Goal: Navigation & Orientation: Find specific page/section

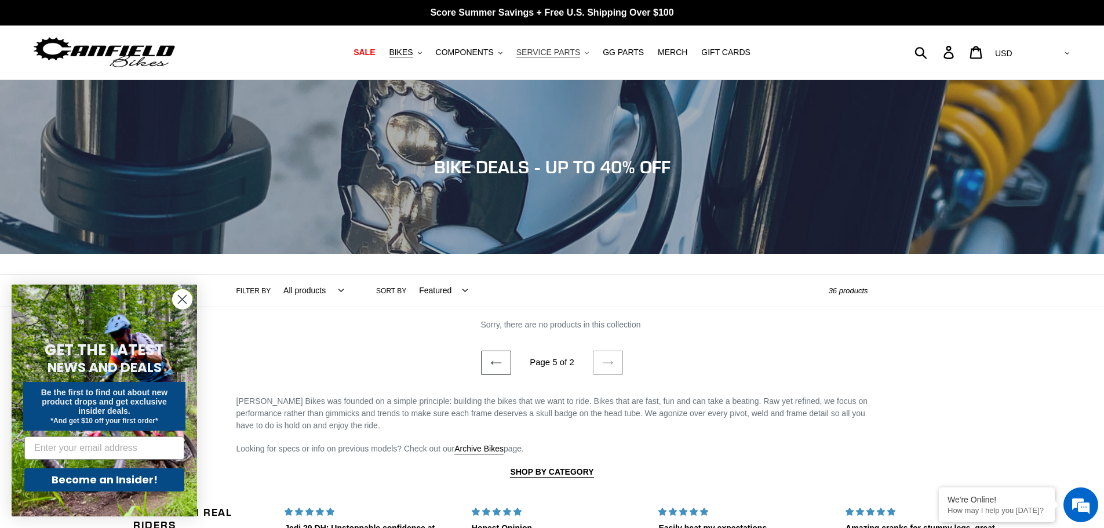
click at [562, 48] on span "SERVICE PARTS" at bounding box center [548, 53] width 64 height 10
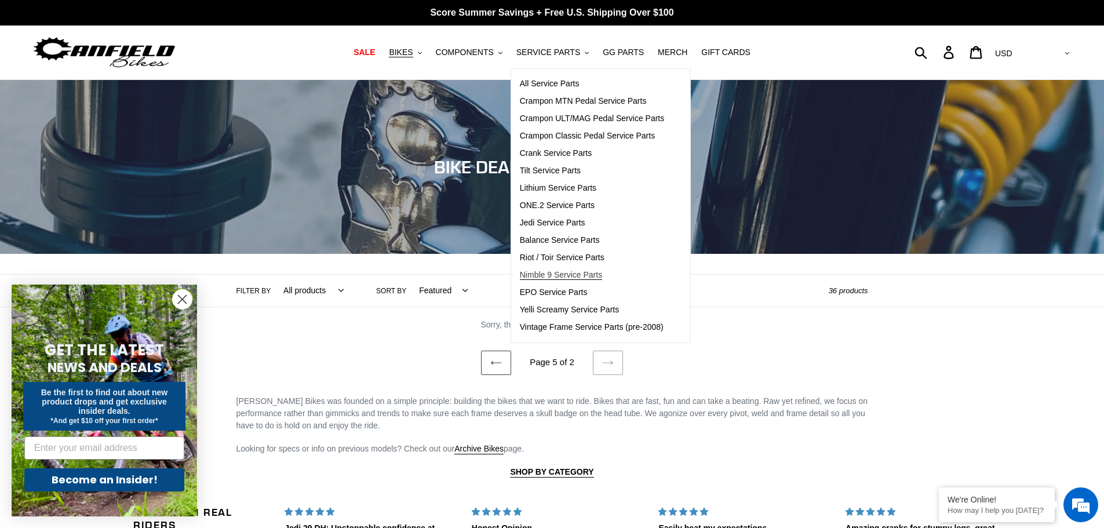
click at [574, 275] on span "Nimble 9 Service Parts" at bounding box center [561, 275] width 82 height 10
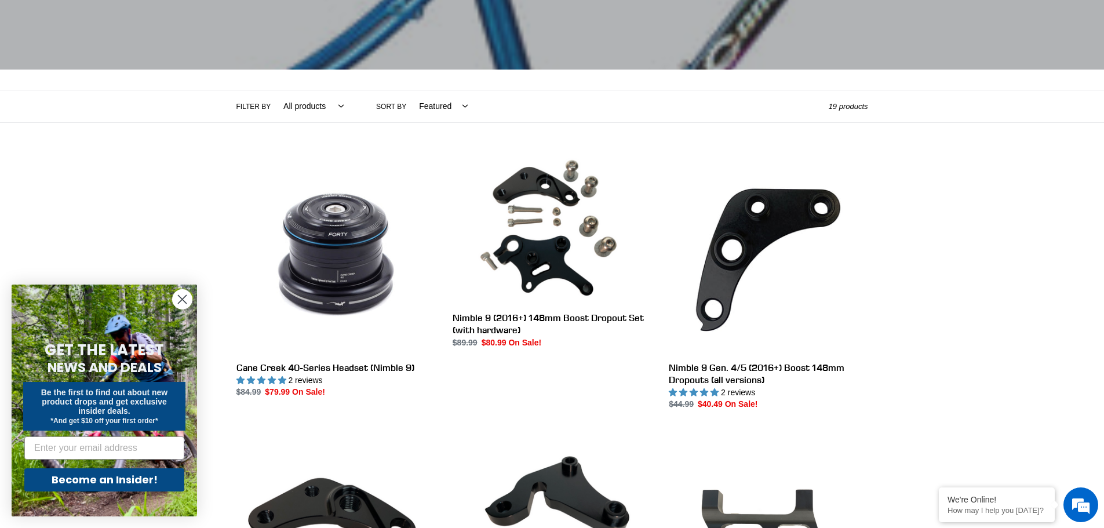
scroll to position [232, 0]
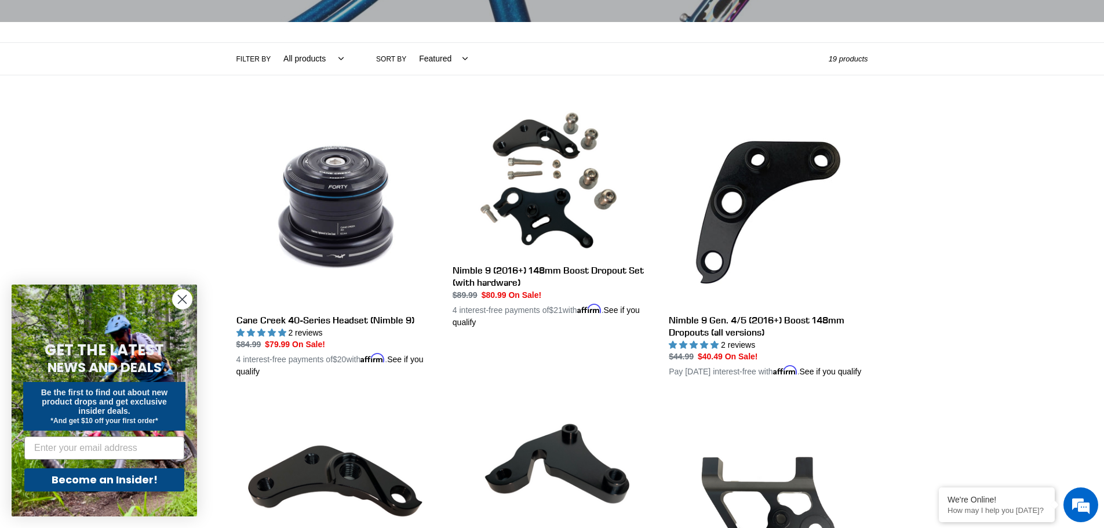
click at [180, 300] on circle "Close dialog" at bounding box center [182, 299] width 19 height 19
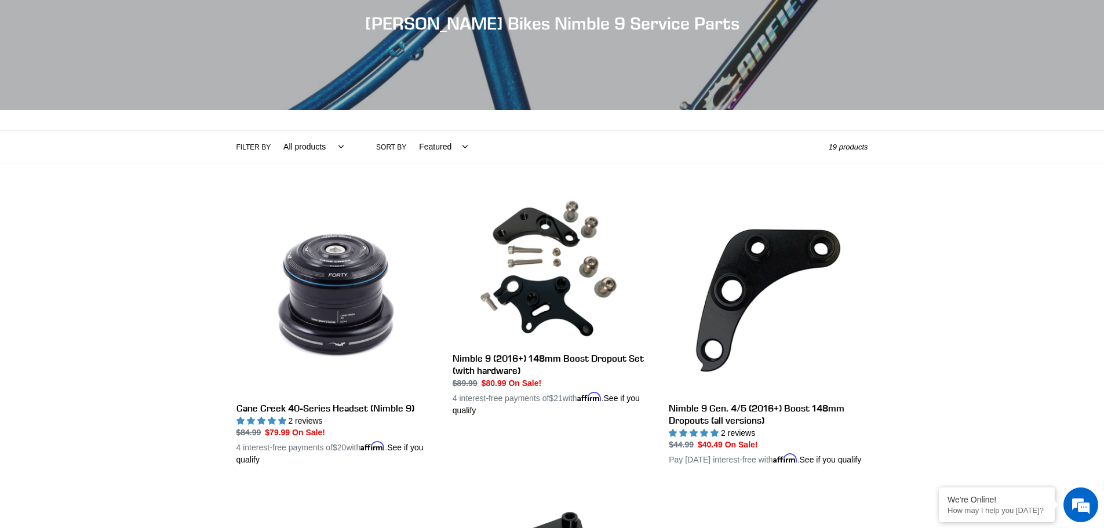
scroll to position [0, 0]
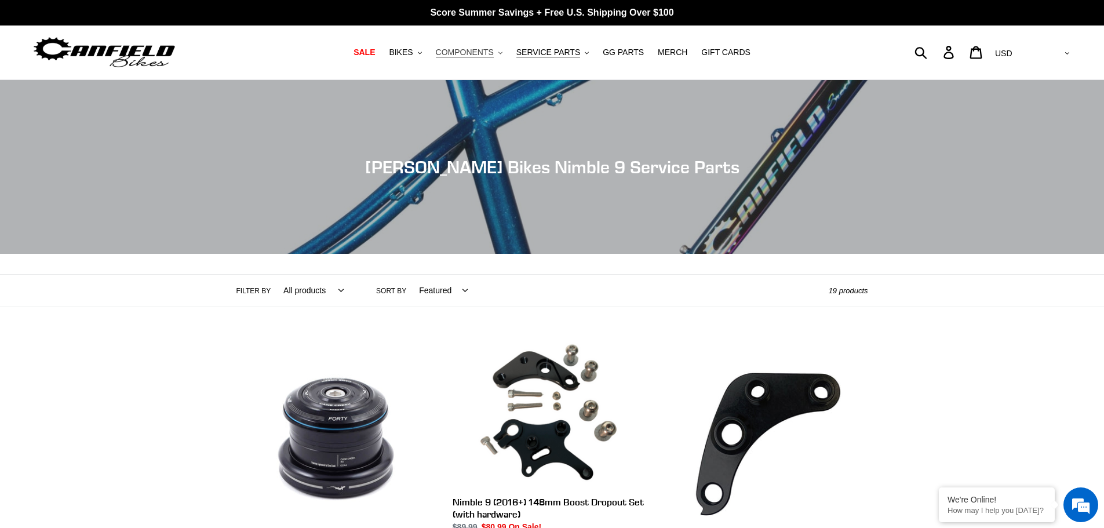
click at [473, 50] on span "COMPONENTS" at bounding box center [465, 53] width 58 height 10
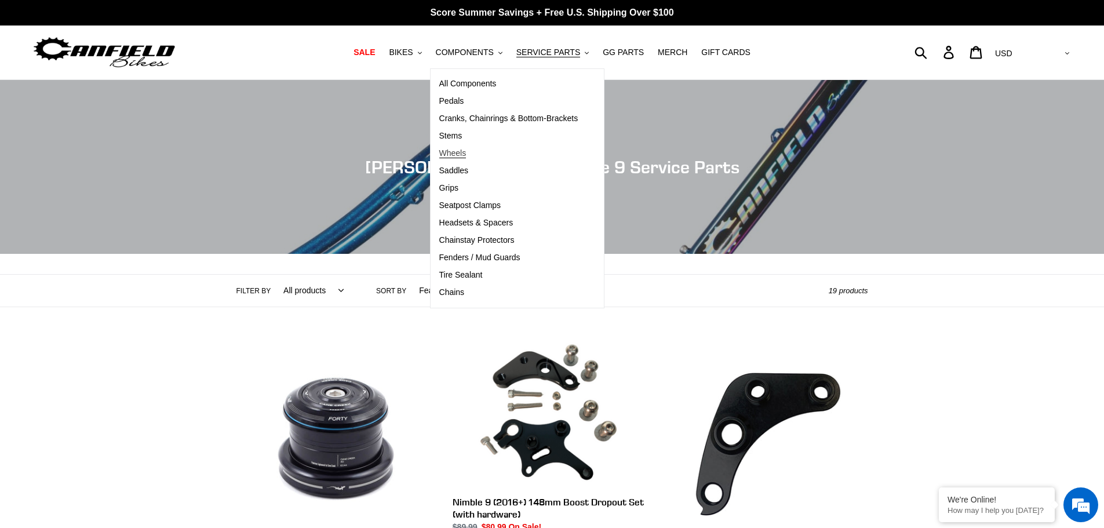
click at [459, 154] on span "Wheels" at bounding box center [452, 153] width 27 height 10
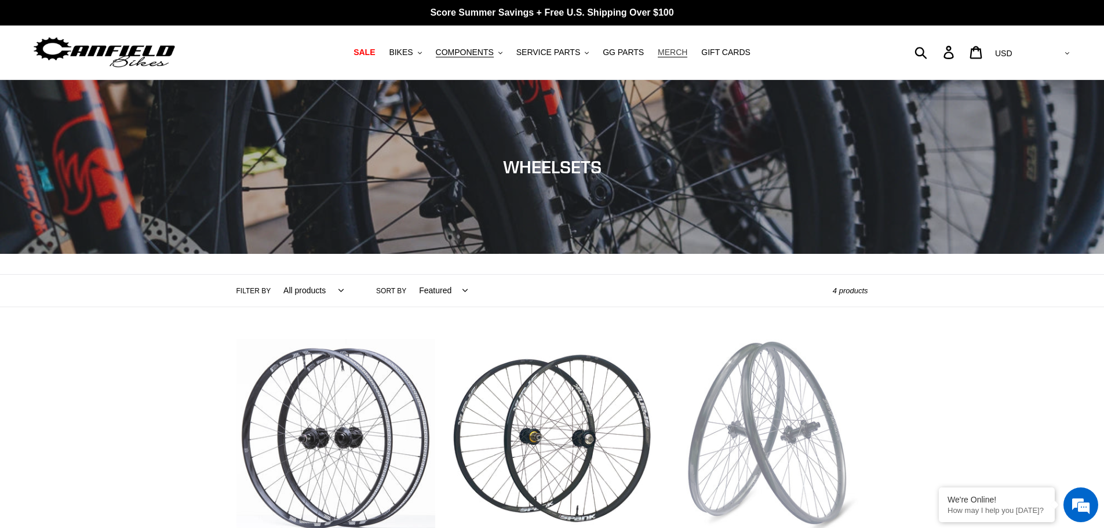
click at [658, 52] on span "MERCH" at bounding box center [673, 53] width 30 height 10
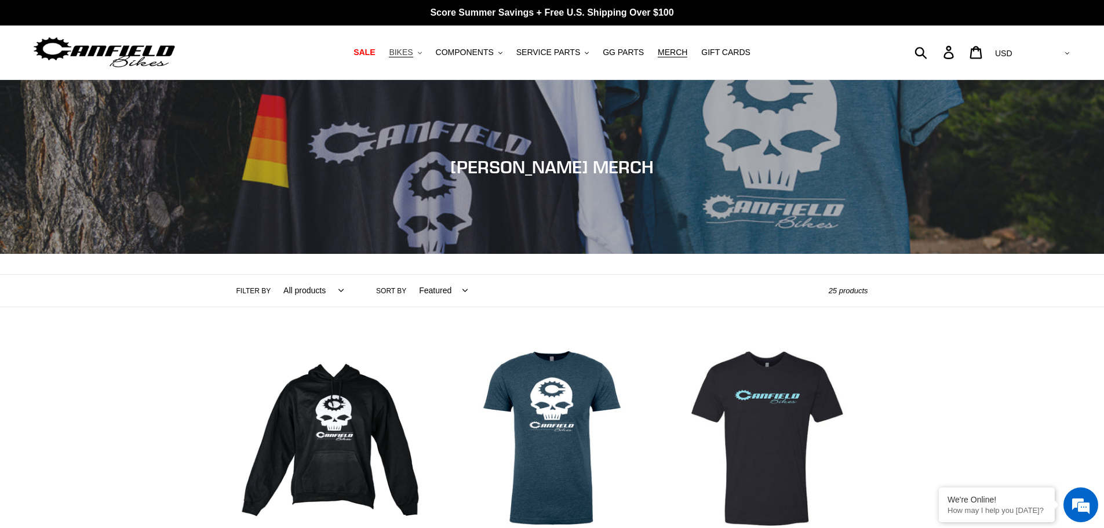
click at [413, 53] on span "BIKES" at bounding box center [401, 53] width 24 height 10
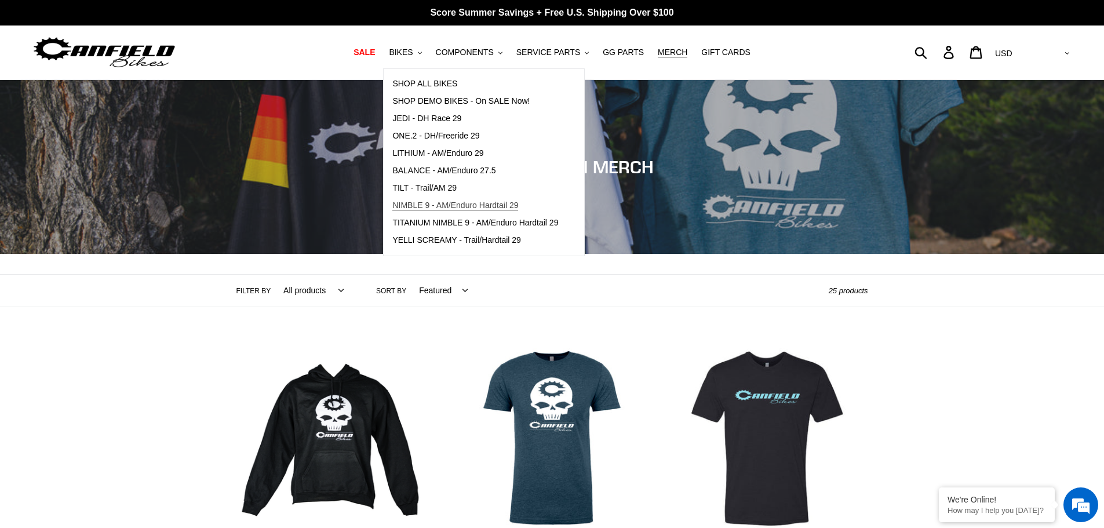
click at [494, 202] on span "NIMBLE 9 - AM/Enduro Hardtail 29" at bounding box center [455, 206] width 126 height 10
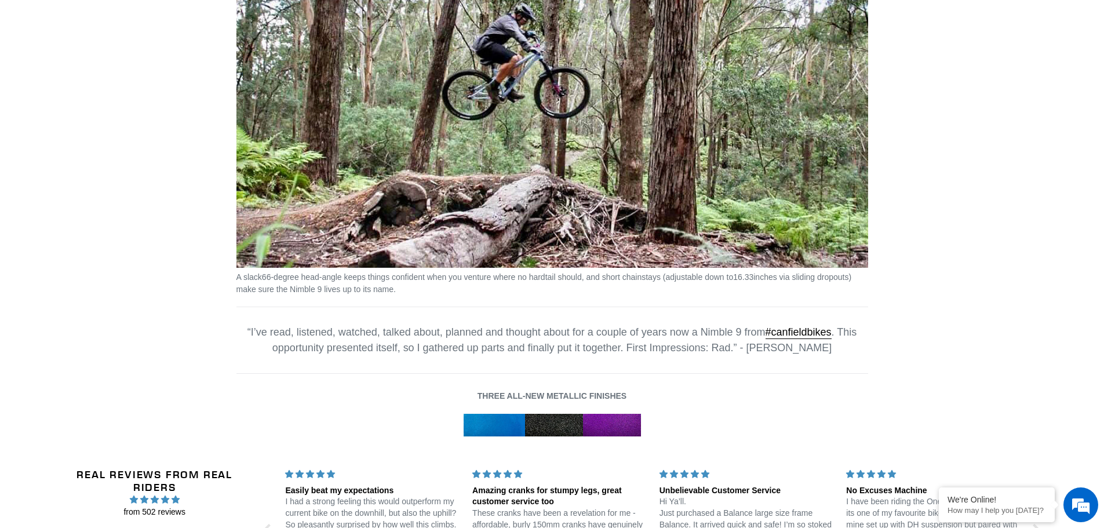
scroll to position [1333, 0]
